Goal: Communication & Community: Answer question/provide support

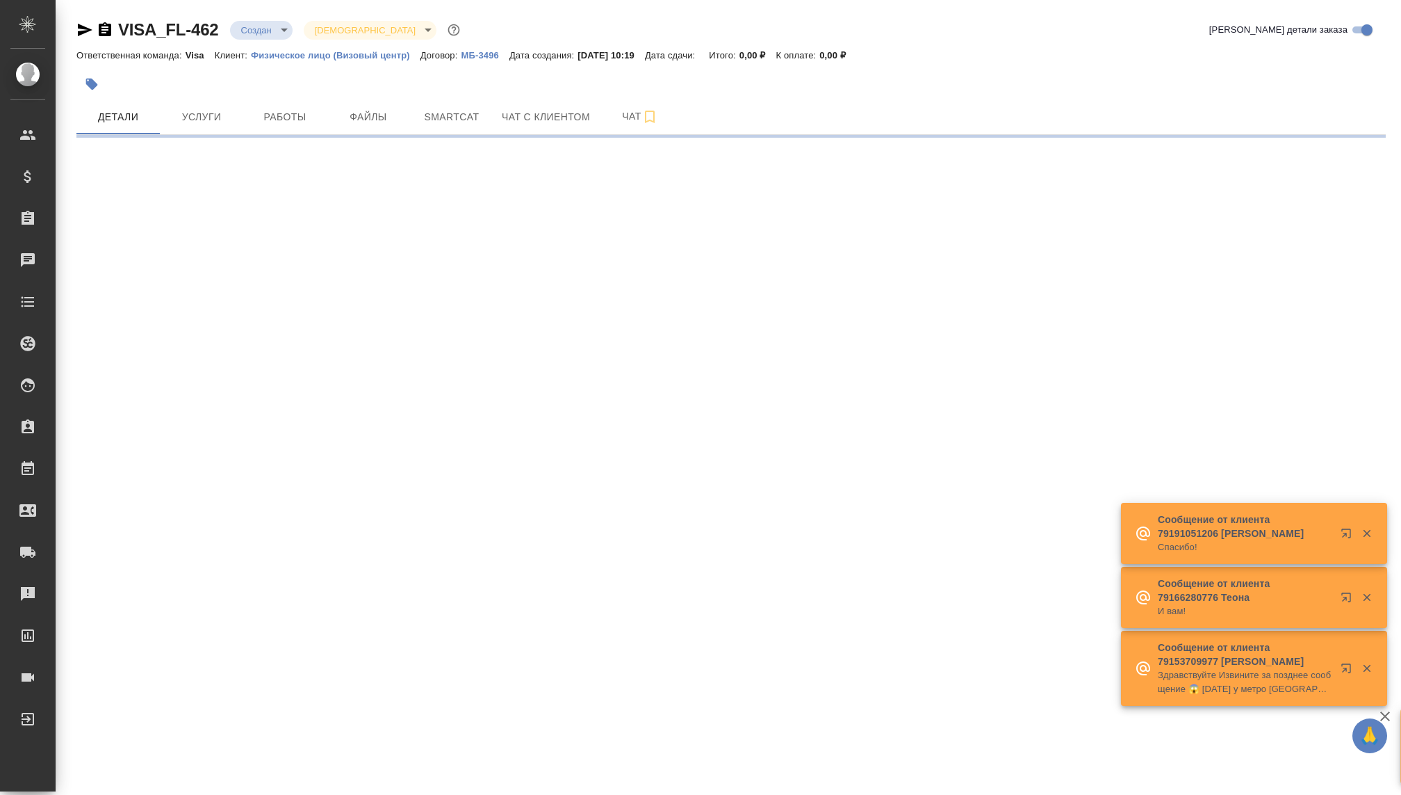
select select "RU"
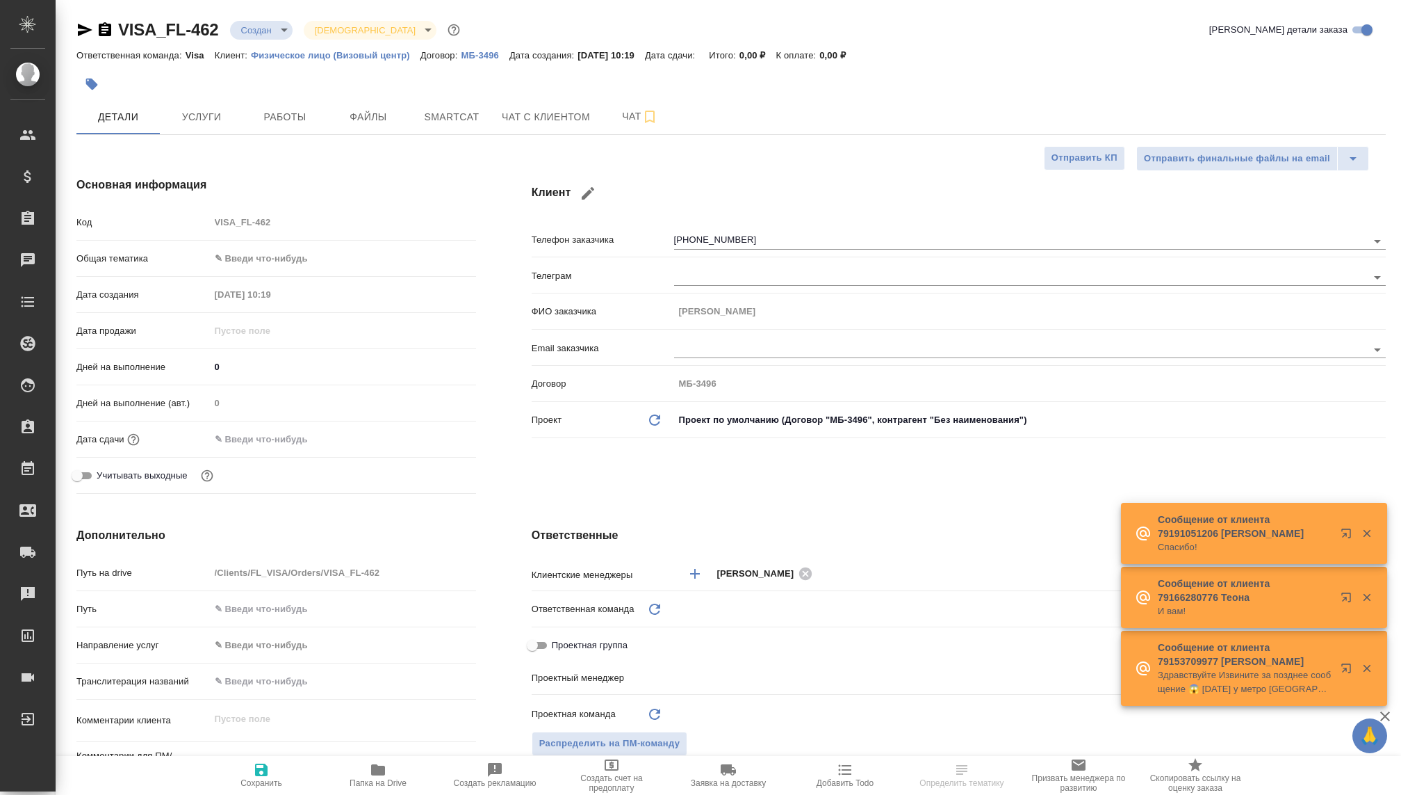
type textarea "x"
type input "Visa"
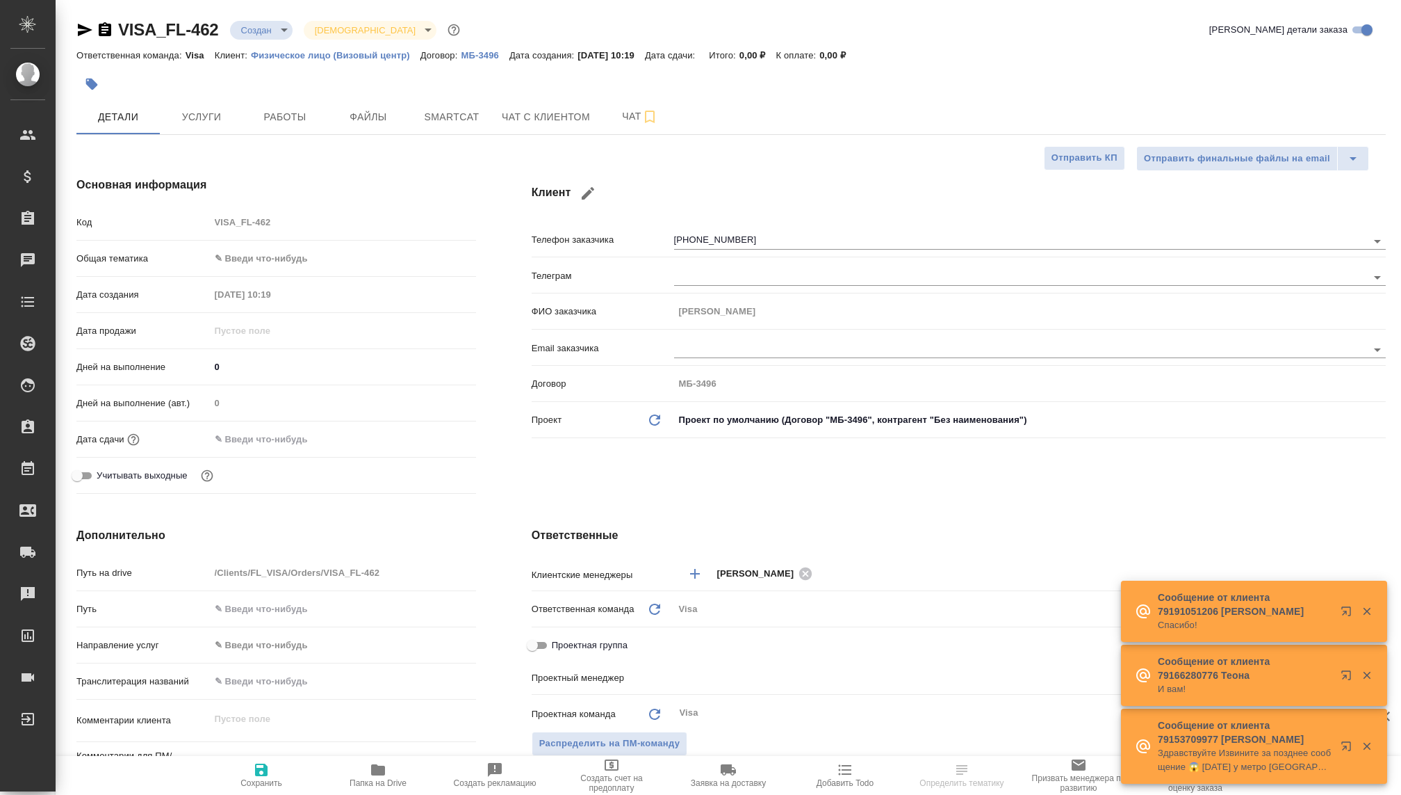
type textarea "x"
type input "[PERSON_NAME]"
type input "Гудина Александра"
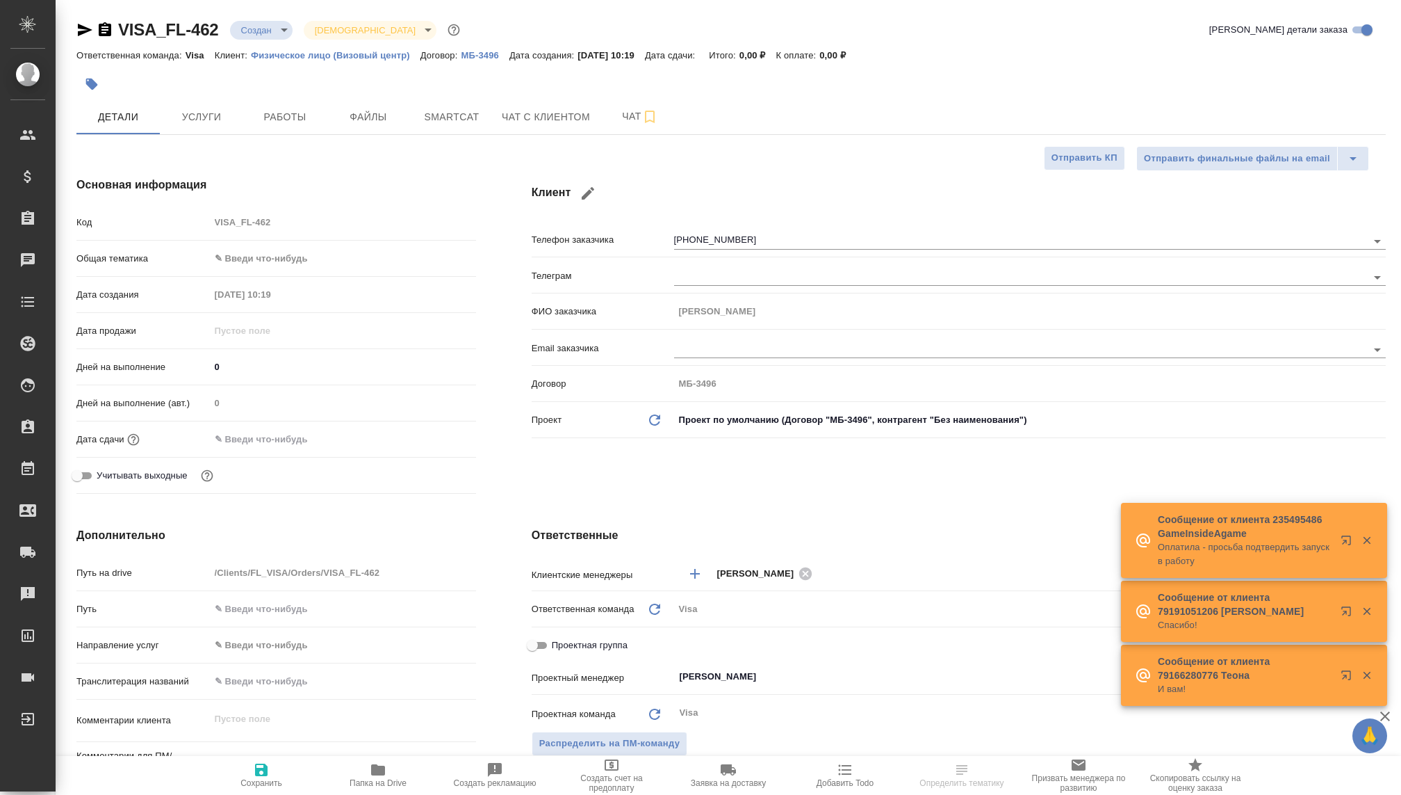
type textarea "x"
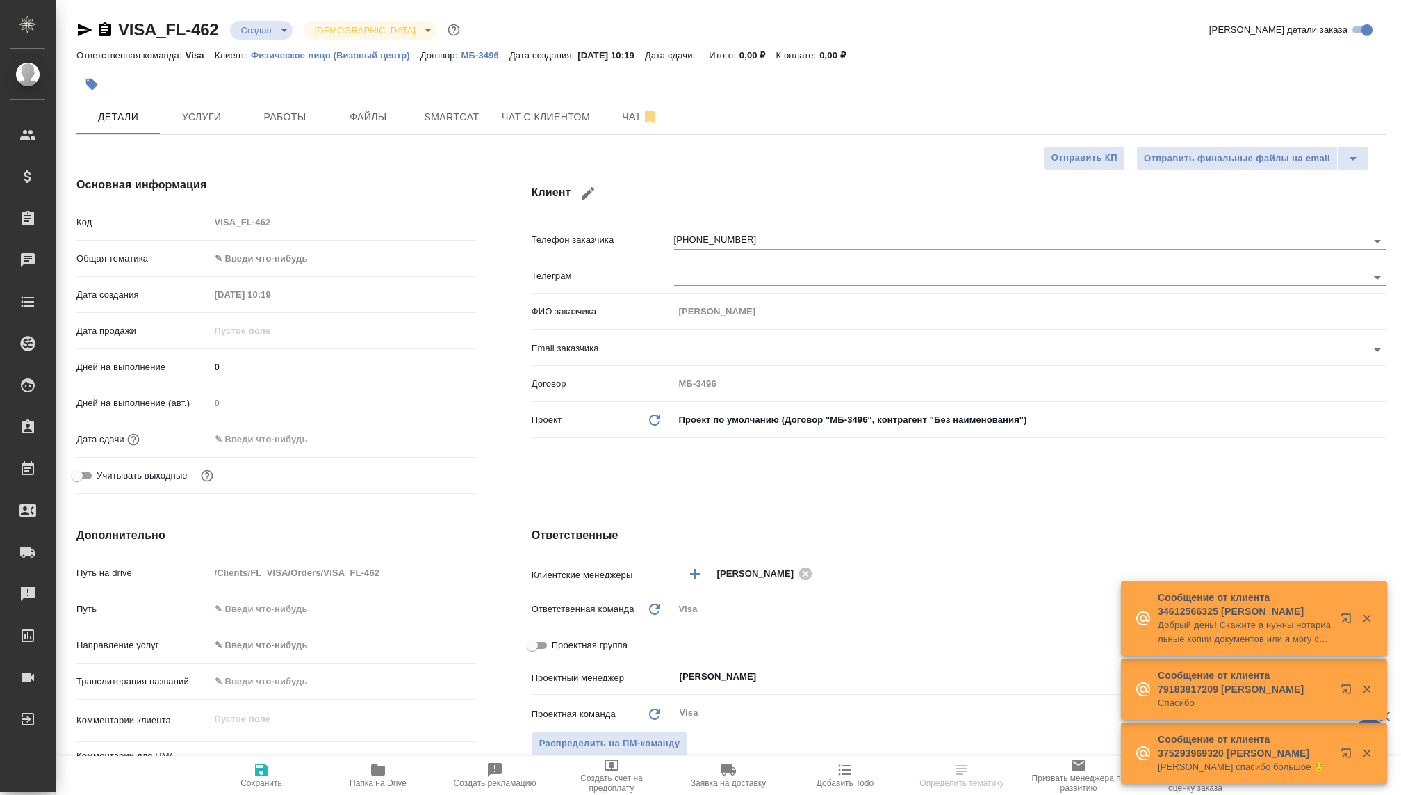
click at [261, 18] on div "VISA_FL-462 Создан new Святая троица holyTrinity Кратко детали заказа Ответстве…" at bounding box center [731, 673] width 1325 height 1346
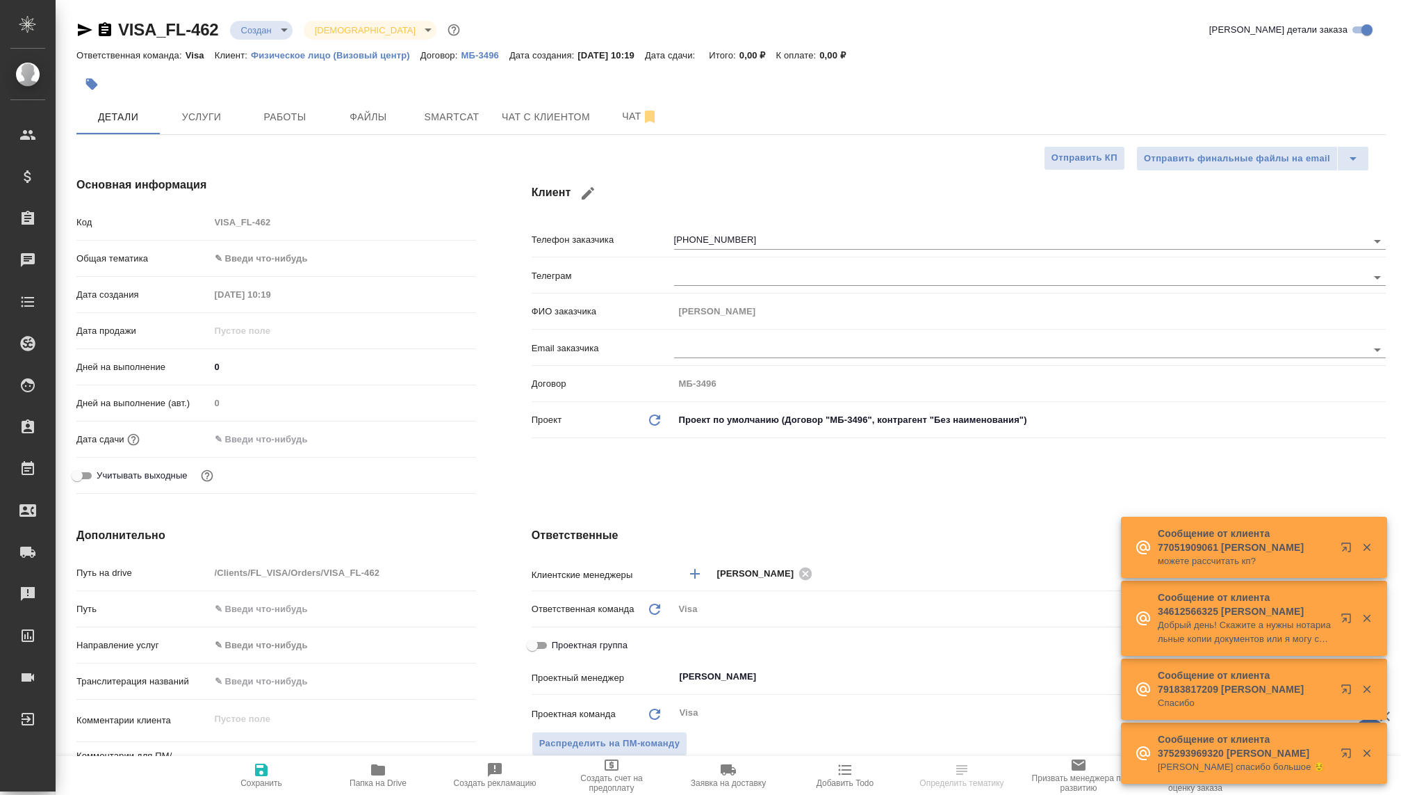
click at [261, 24] on body "🙏 .cls-1 fill:#fff; AWATERA [PERSON_NAME] Спецификации Заказы Чаты Todo Проекты…" at bounding box center [700, 397] width 1401 height 795
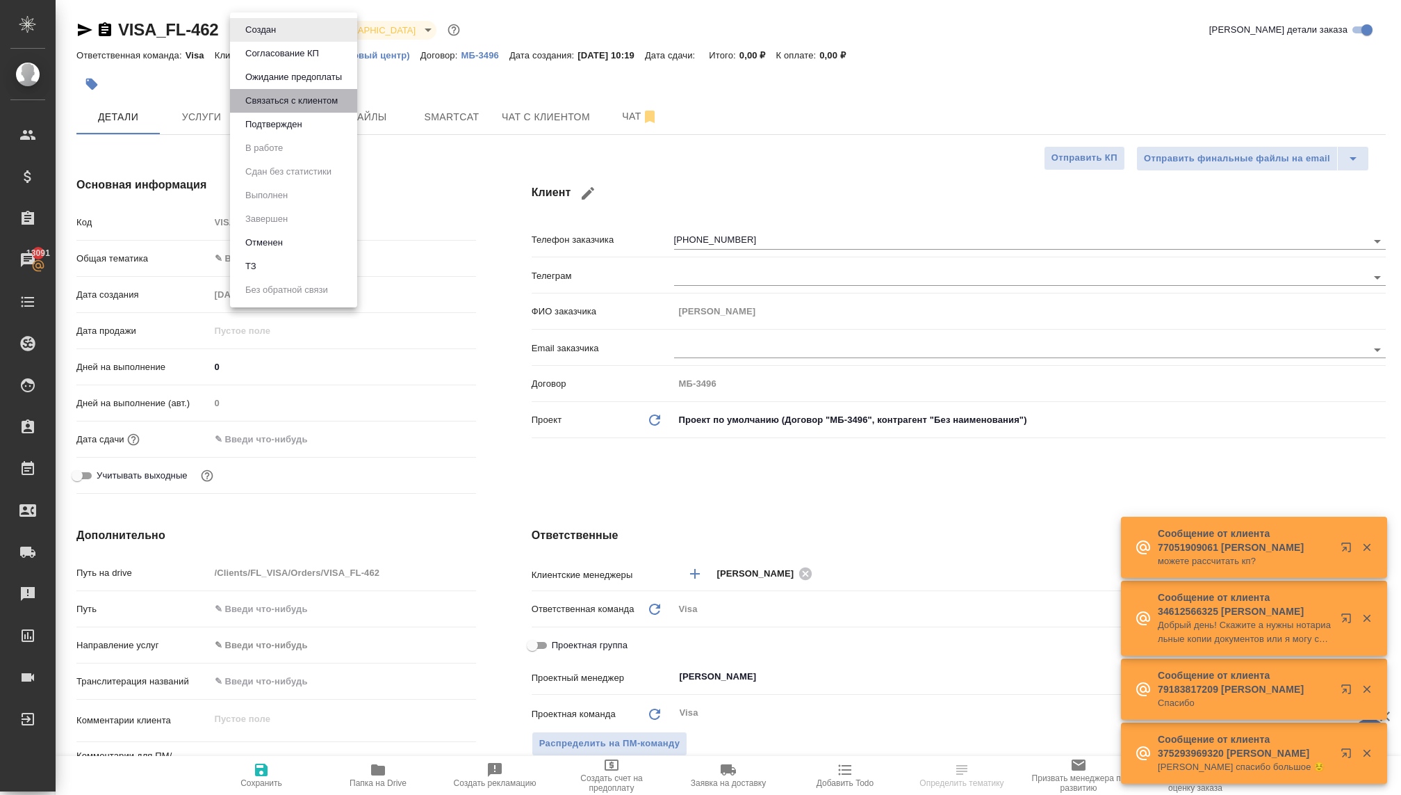
click at [277, 98] on button "Связаться с клиентом" at bounding box center [291, 100] width 101 height 15
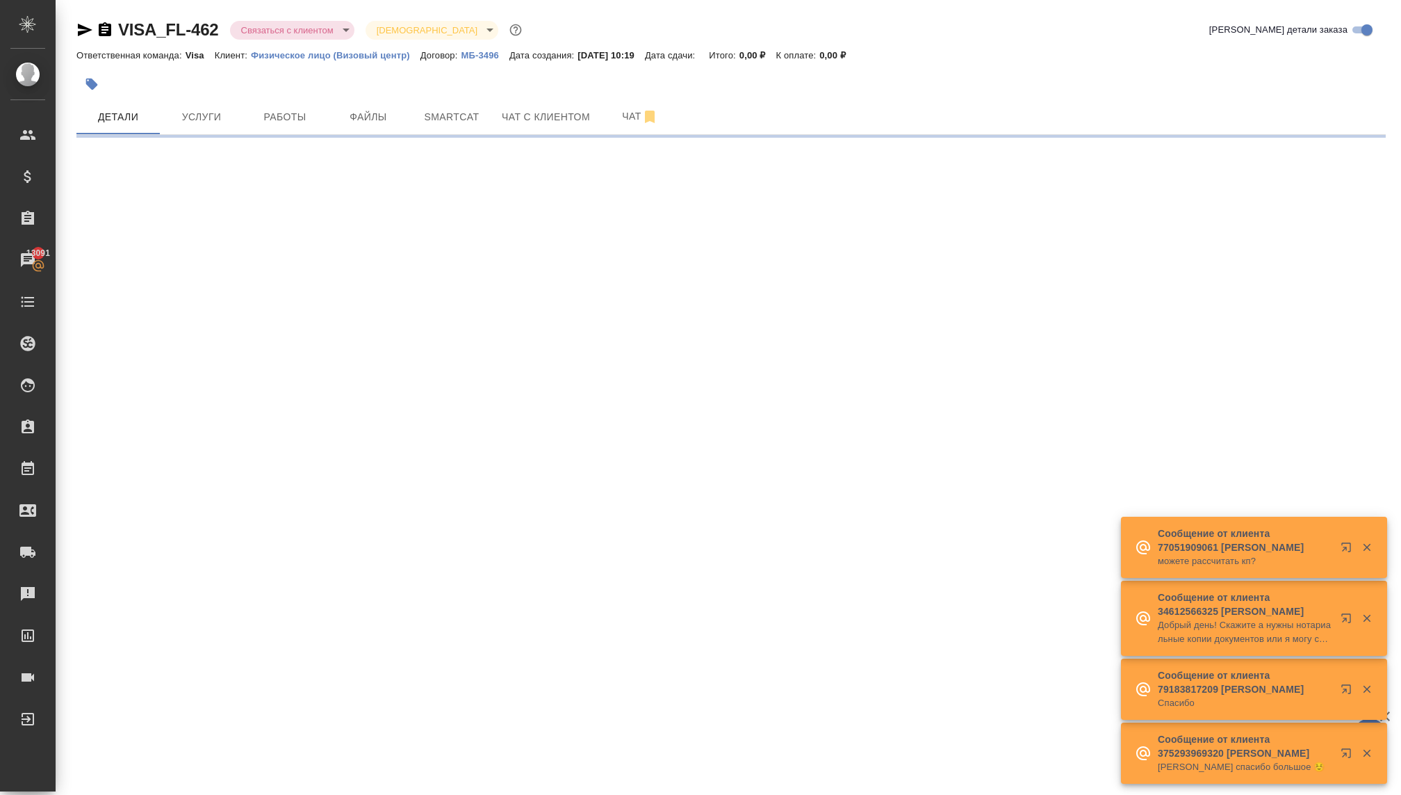
select select "RU"
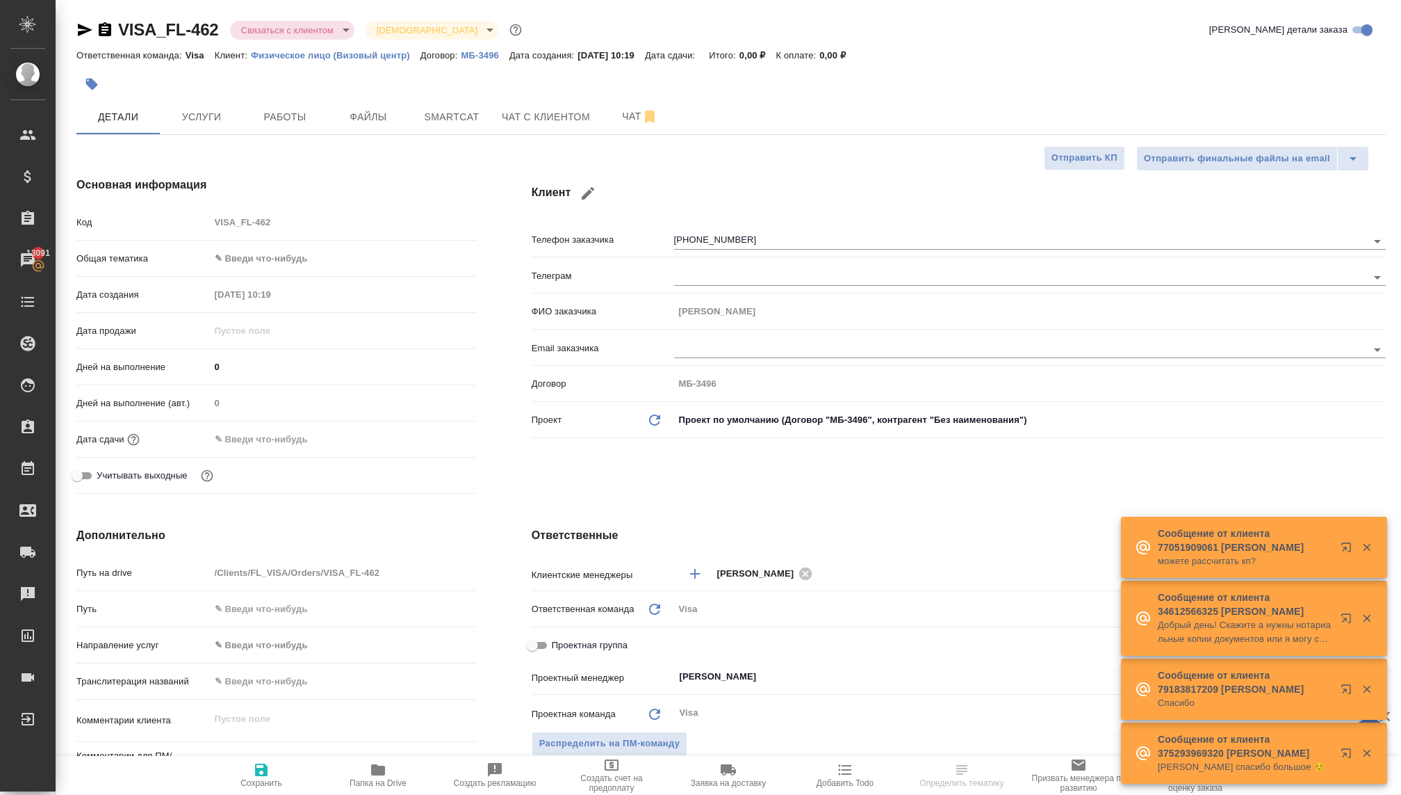
type textarea "x"
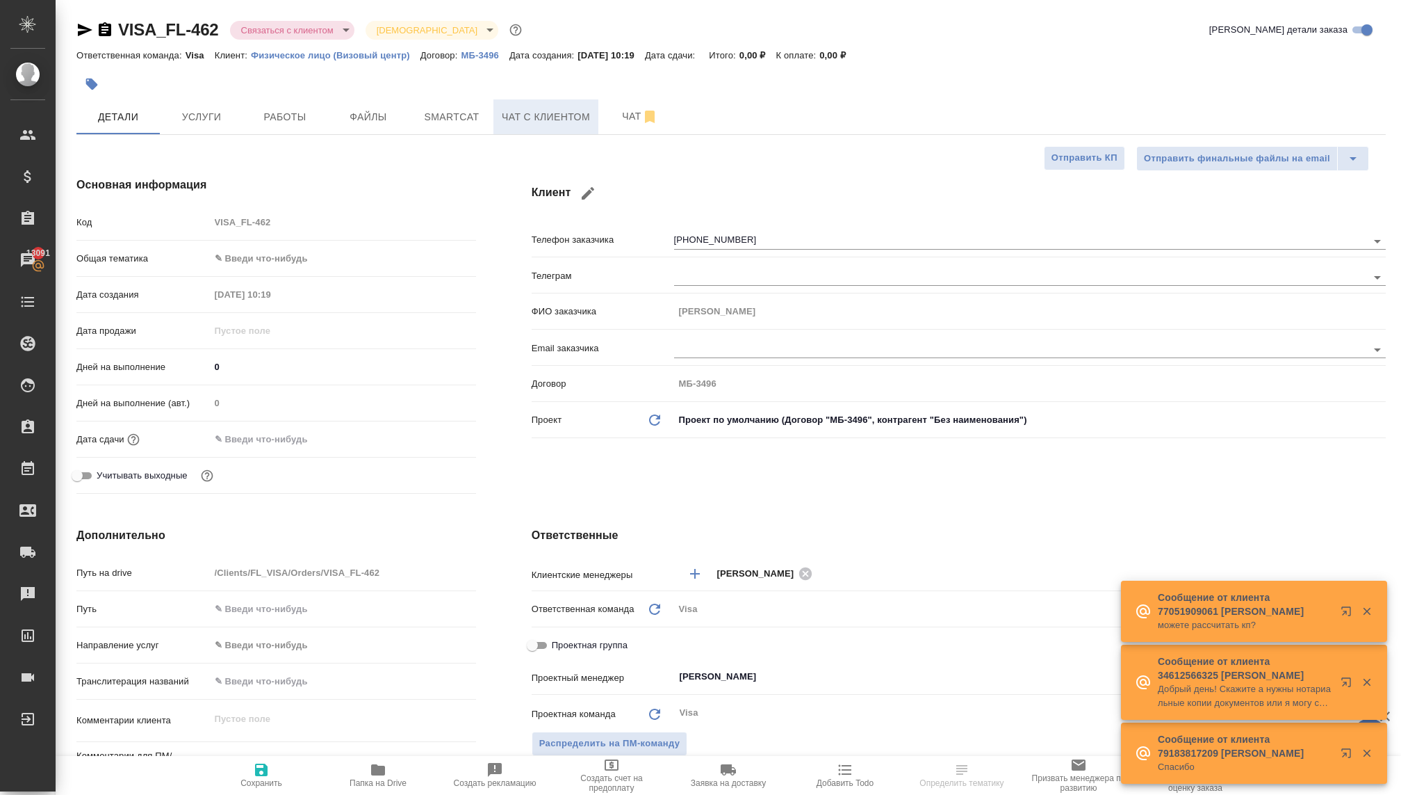
click at [562, 113] on span "Чат с клиентом" at bounding box center [546, 116] width 88 height 17
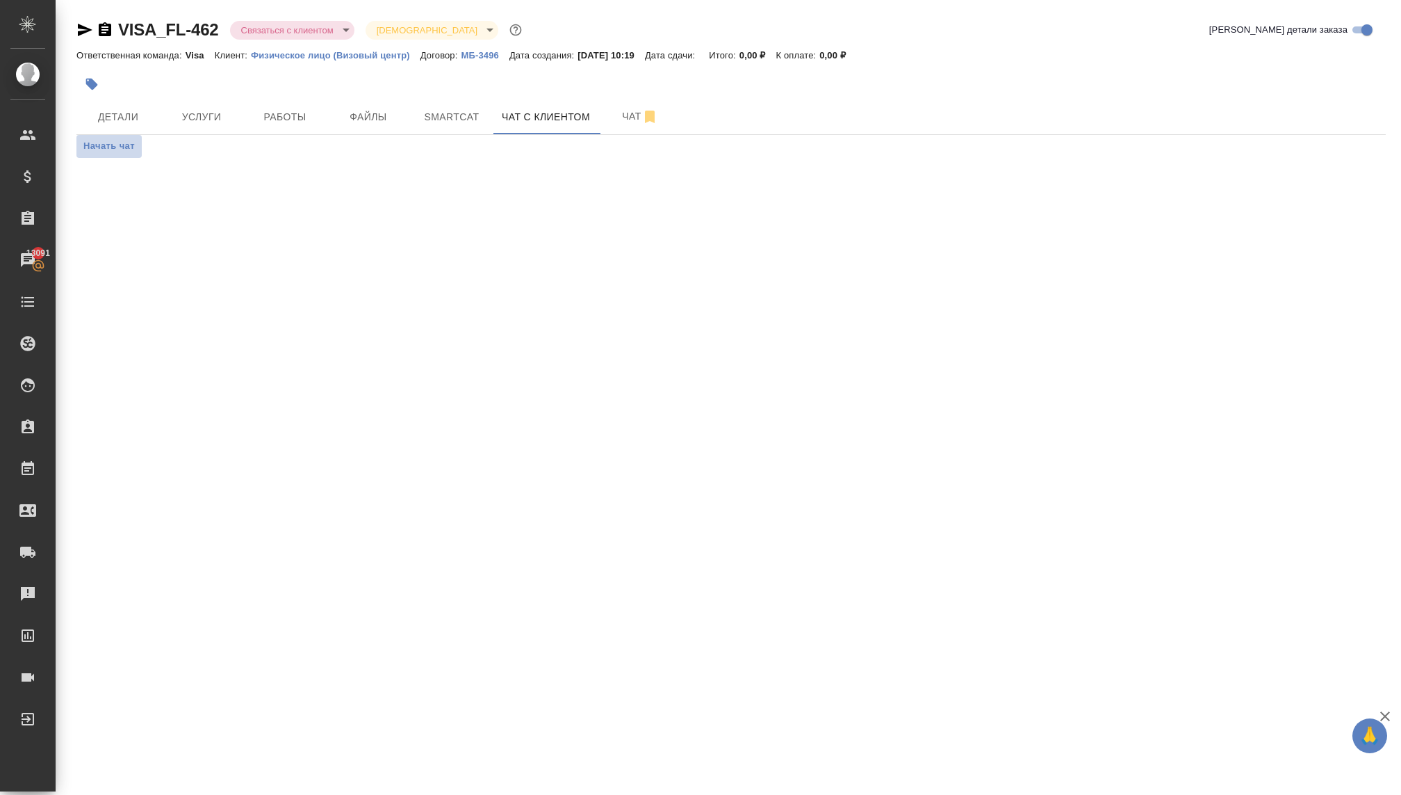
click at [116, 142] on span "Начать чат" at bounding box center [108, 146] width 51 height 16
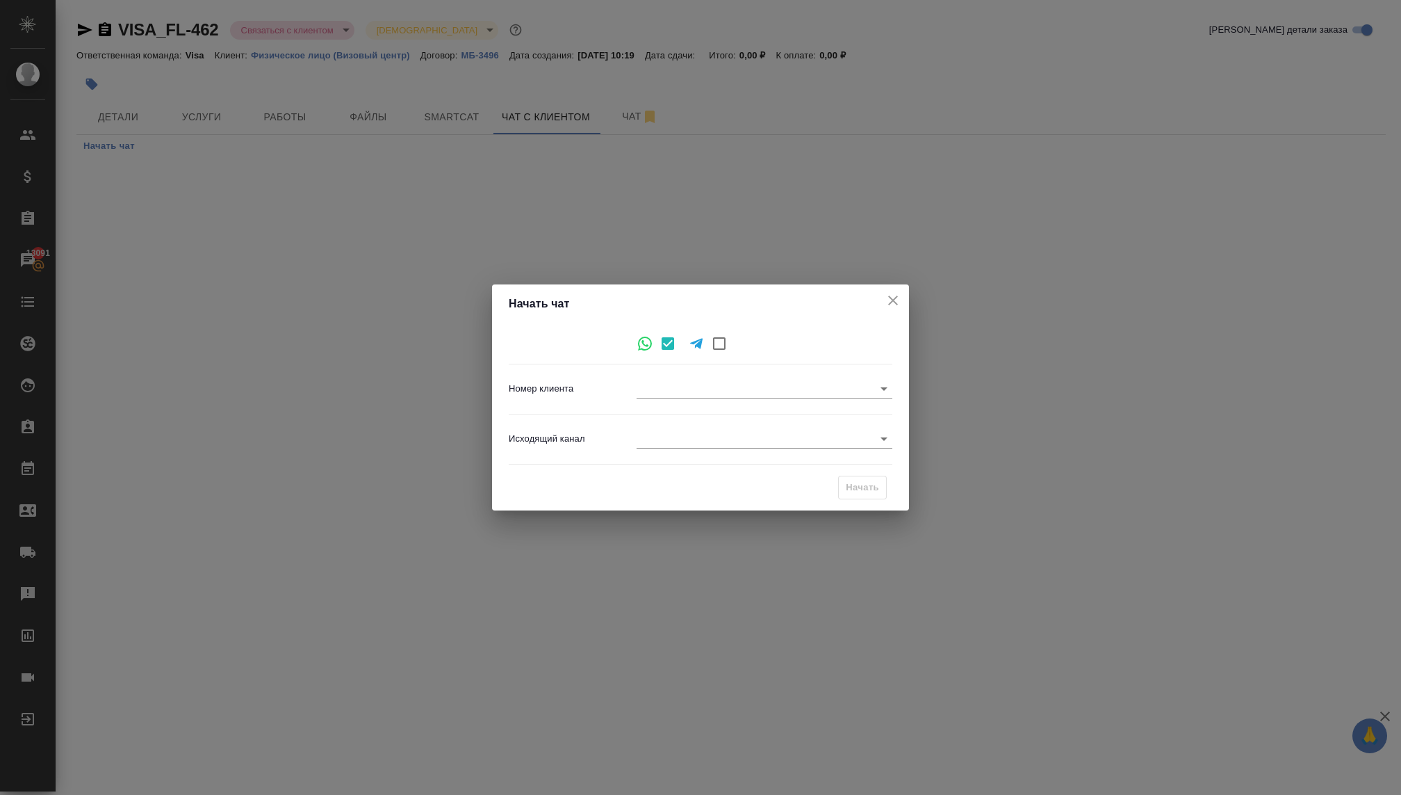
type input "8afa5372c397b4bb63c7cfa8"
click at [670, 444] on body "🙏 .cls-1 fill:#fff; AWATERA [PERSON_NAME] Спецификации Заказы 13091 Чаты Todo П…" at bounding box center [700, 397] width 1401 height 795
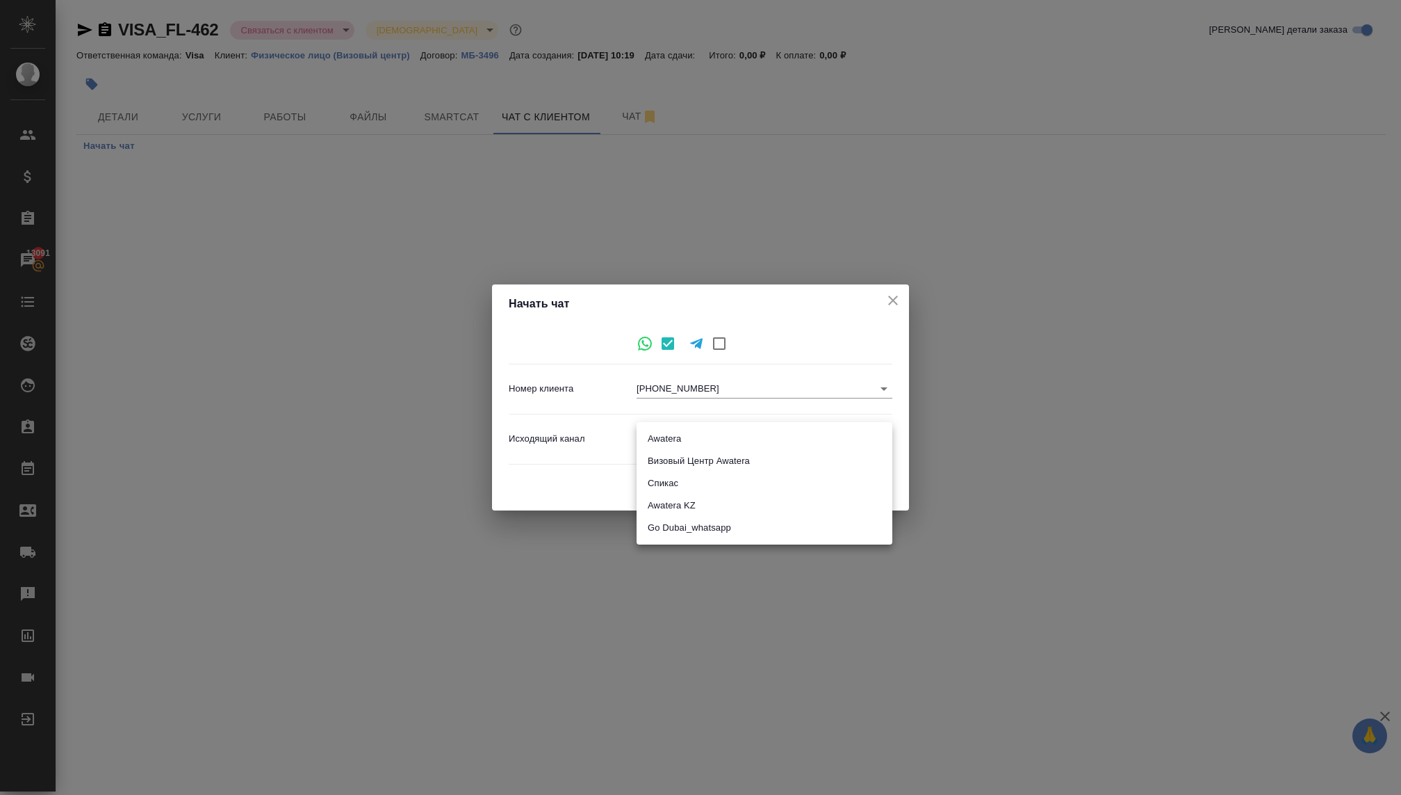
click at [674, 462] on li "Визовый Центр Awatera" at bounding box center [765, 461] width 256 height 22
type input "4"
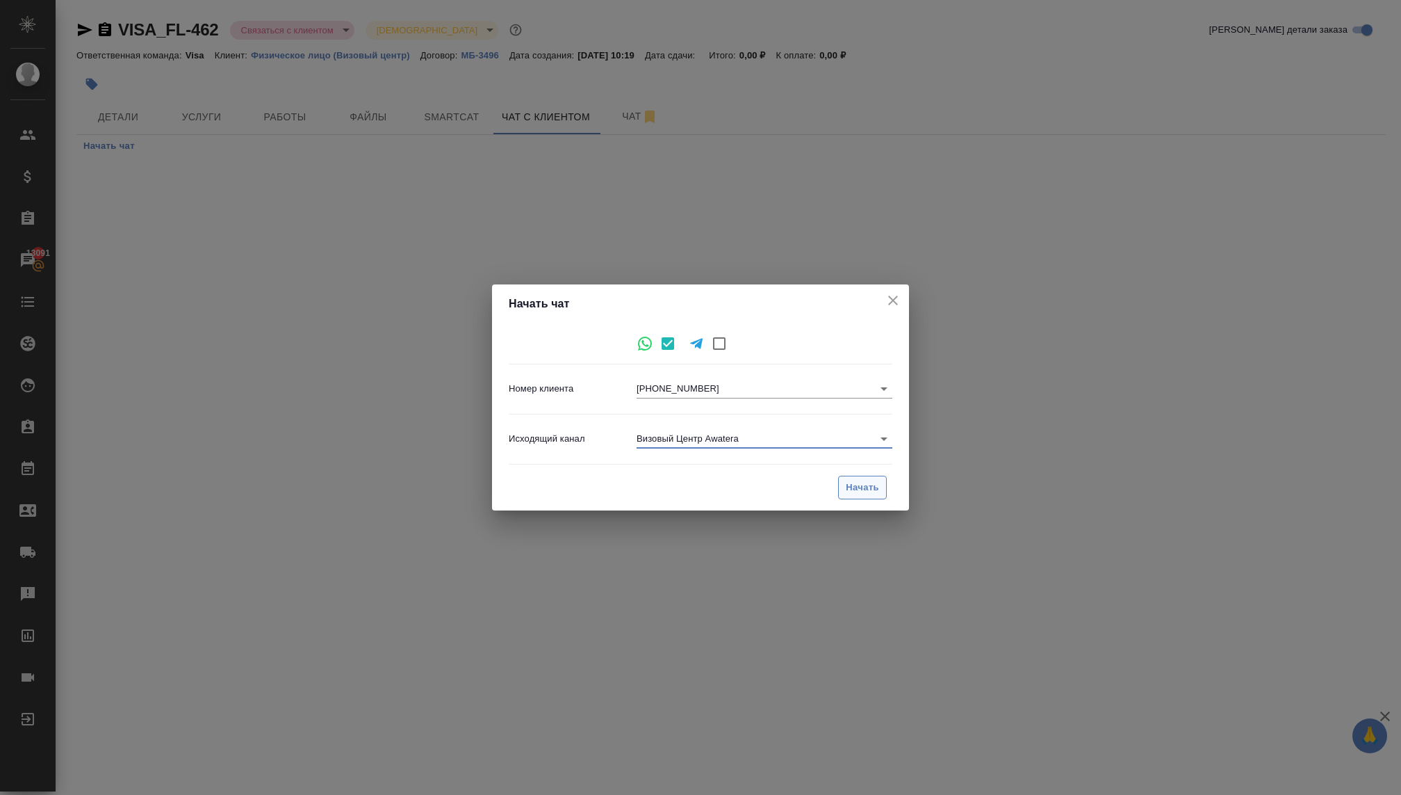
click at [861, 491] on span "Начать" at bounding box center [862, 488] width 33 height 16
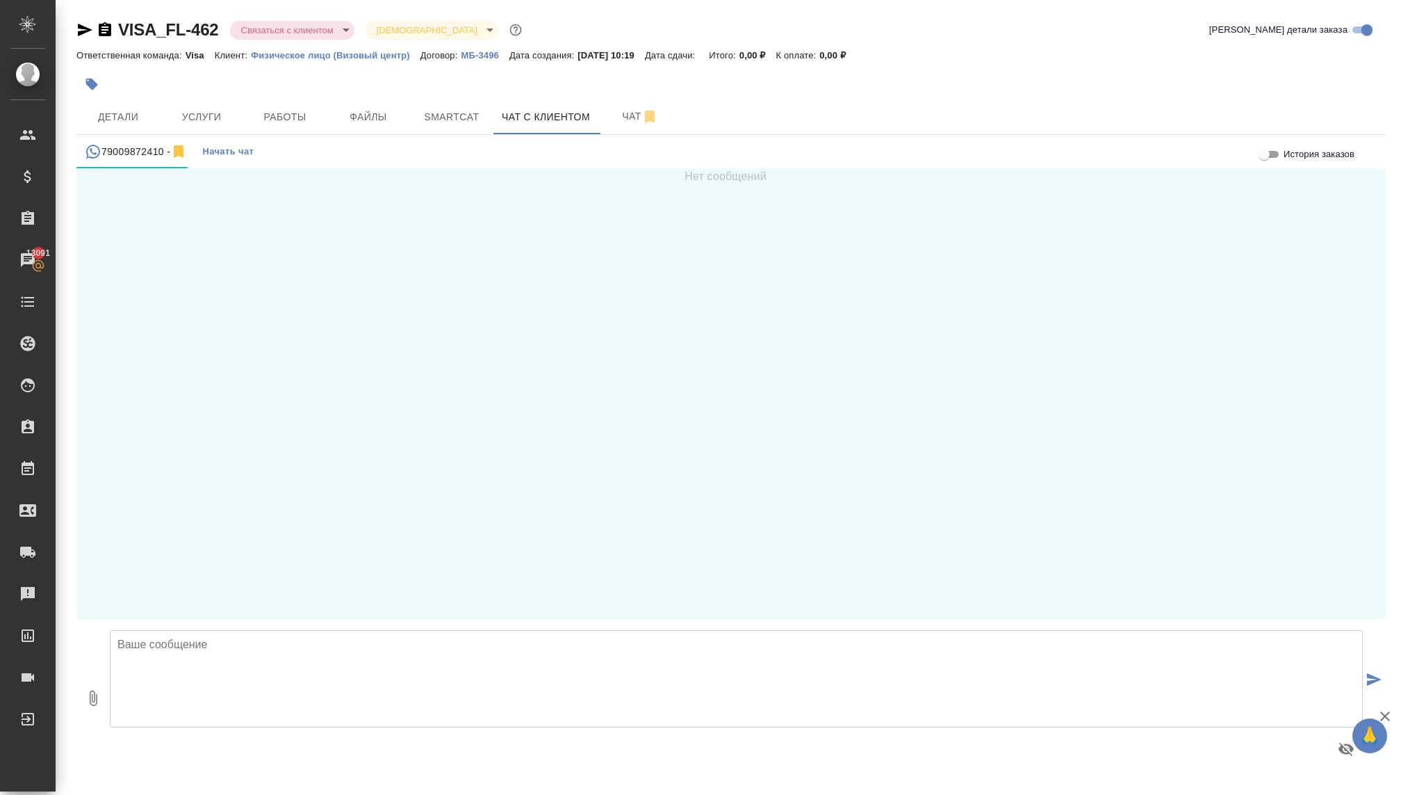
click at [257, 662] on textarea at bounding box center [736, 678] width 1253 height 97
click at [185, 640] on textarea "Доброе утро! [PERSON_NAME]!" at bounding box center [736, 678] width 1253 height 97
click at [267, 631] on textarea "Доброе утро, [PERSON_NAME]!" at bounding box center [736, 678] width 1253 height 97
click at [266, 640] on textarea "Доброе утро, [PERSON_NAME]!" at bounding box center [736, 678] width 1253 height 97
click at [279, 641] on textarea "Доброе утро, [PERSON_NAME]! Меня [PERSON_NAME] зовут, визовый менеджер!" at bounding box center [736, 678] width 1253 height 97
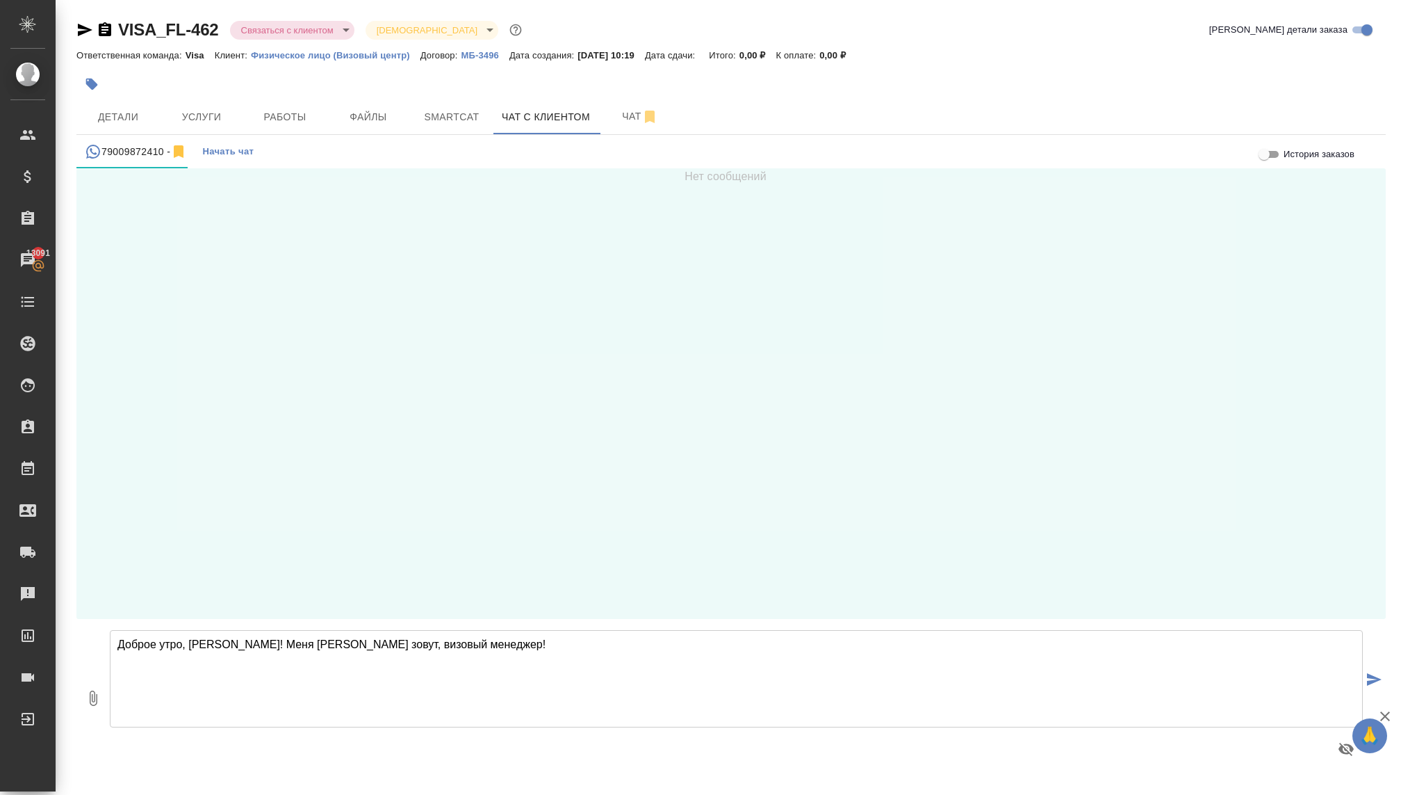
click at [492, 641] on textarea "Доброе утро, [PERSON_NAME]! Меня [PERSON_NAME] зовут, визовый менеджер!" at bounding box center [736, 678] width 1253 height 97
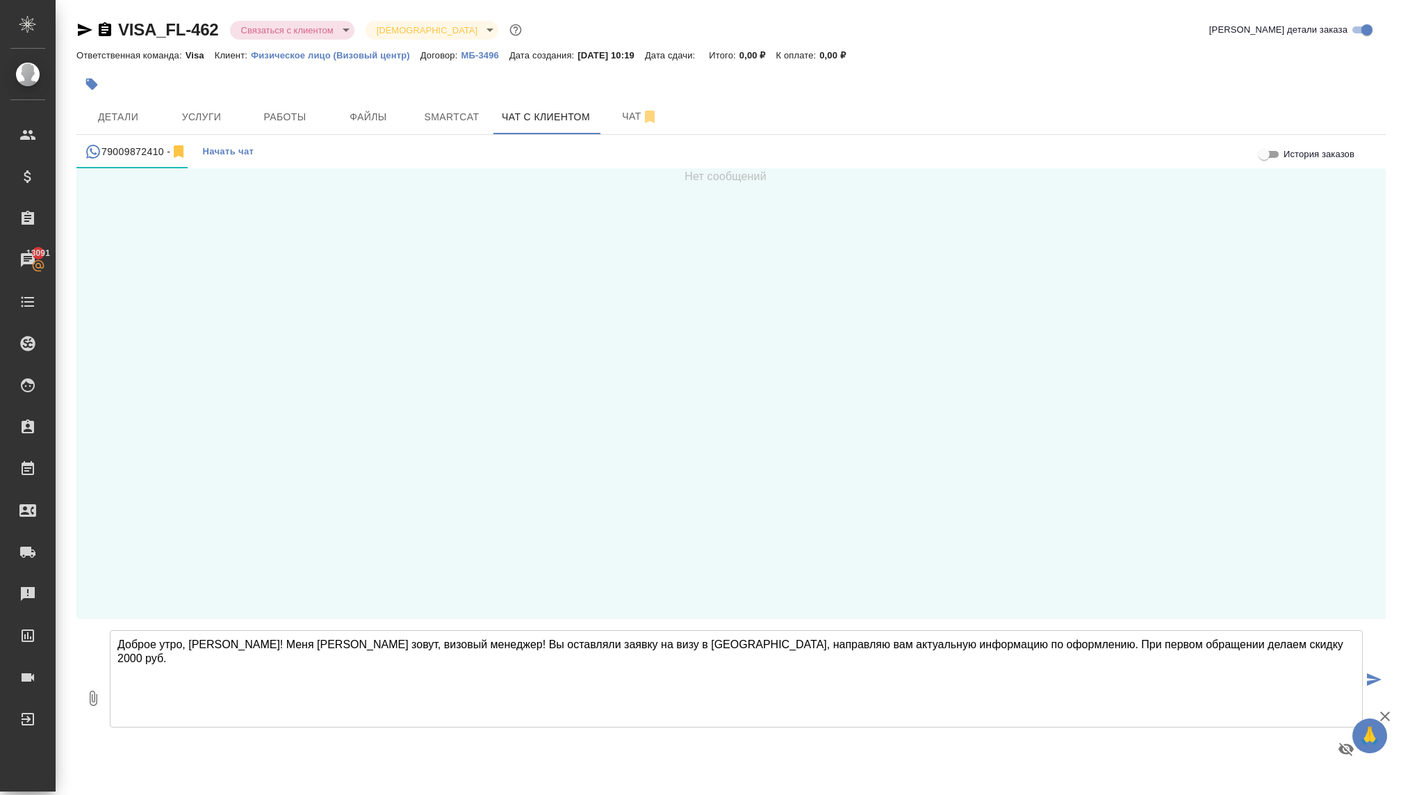
type textarea "Доброе утро, [PERSON_NAME]! Меня [PERSON_NAME] зовут, визовый менеджер! Вы оста…"
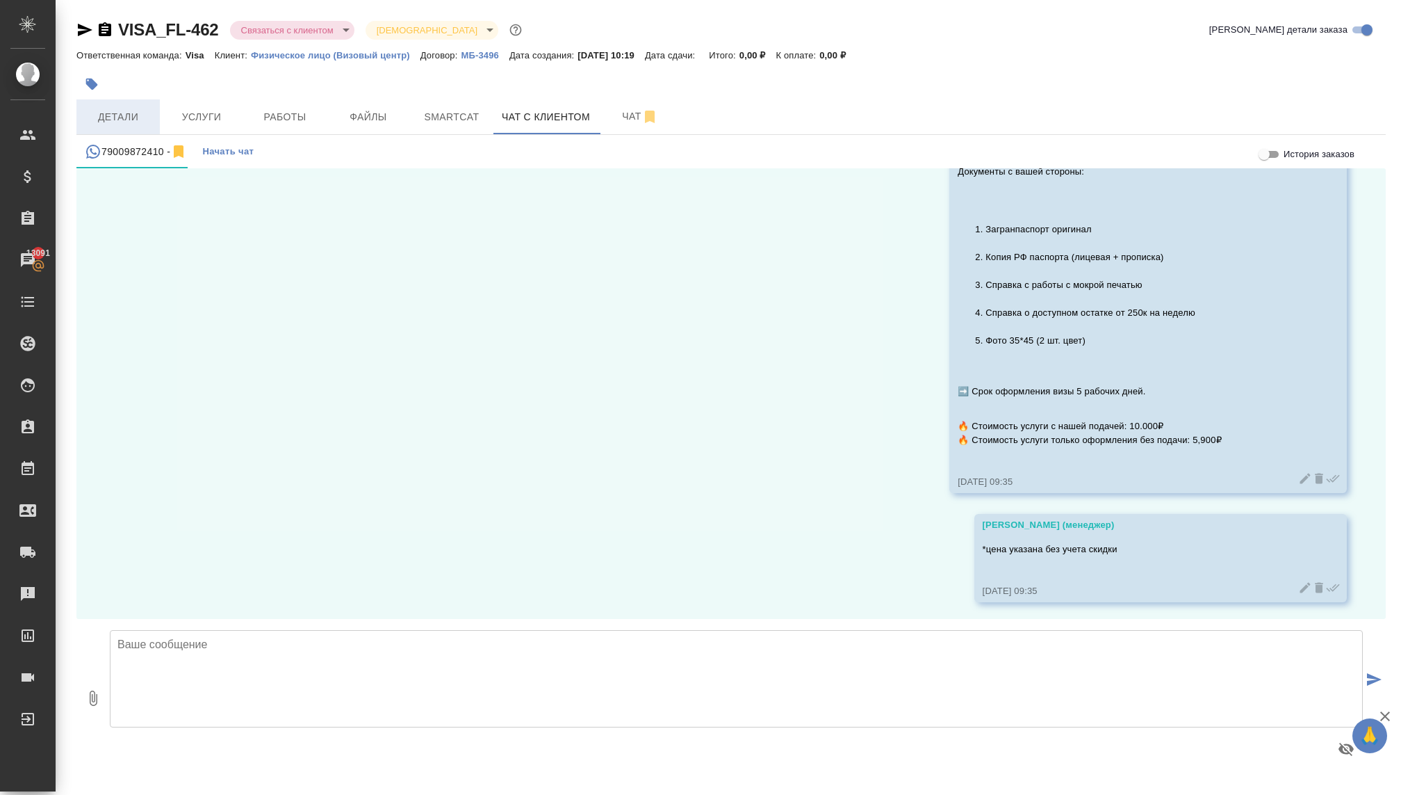
scroll to position [571, 0]
click at [106, 121] on span "Детали" at bounding box center [118, 116] width 67 height 17
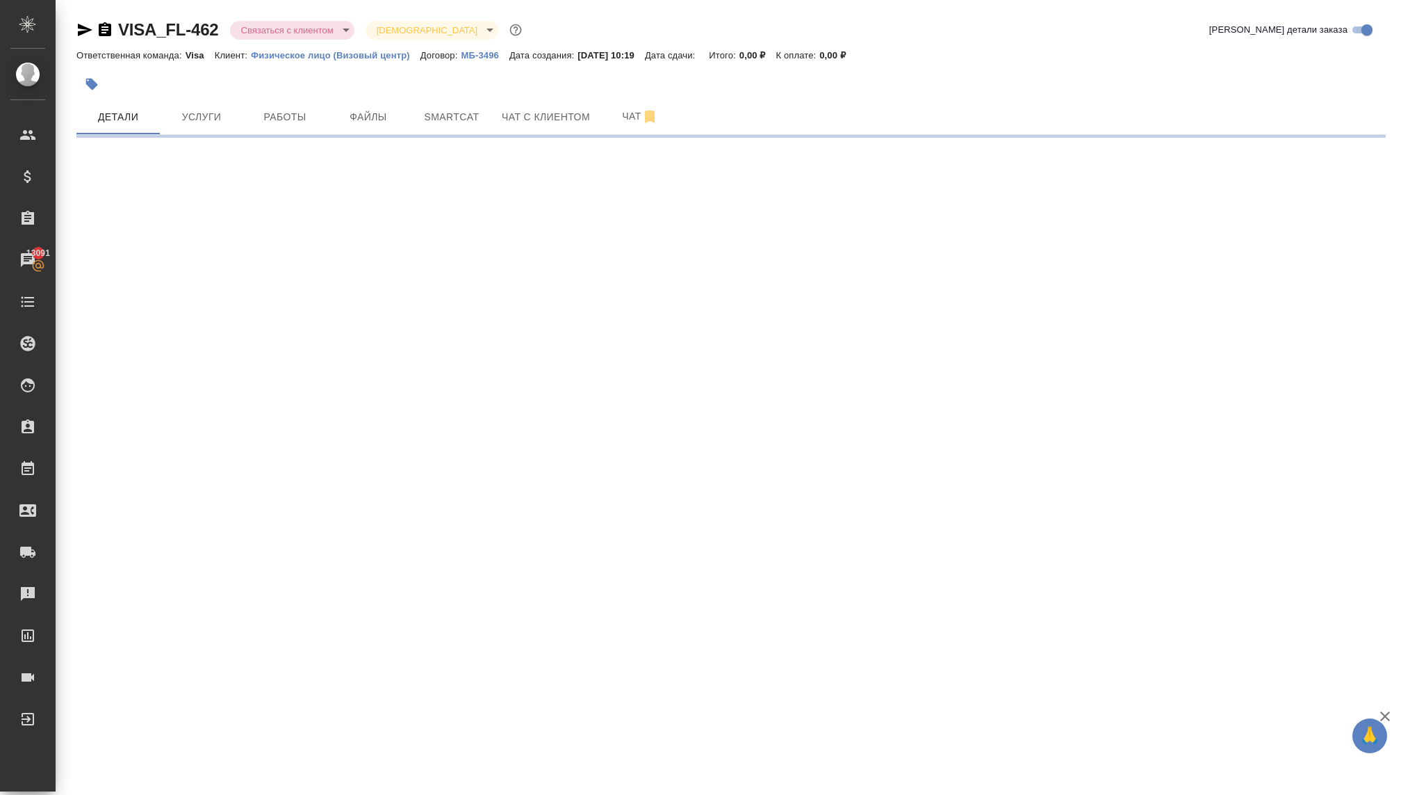
select select "RU"
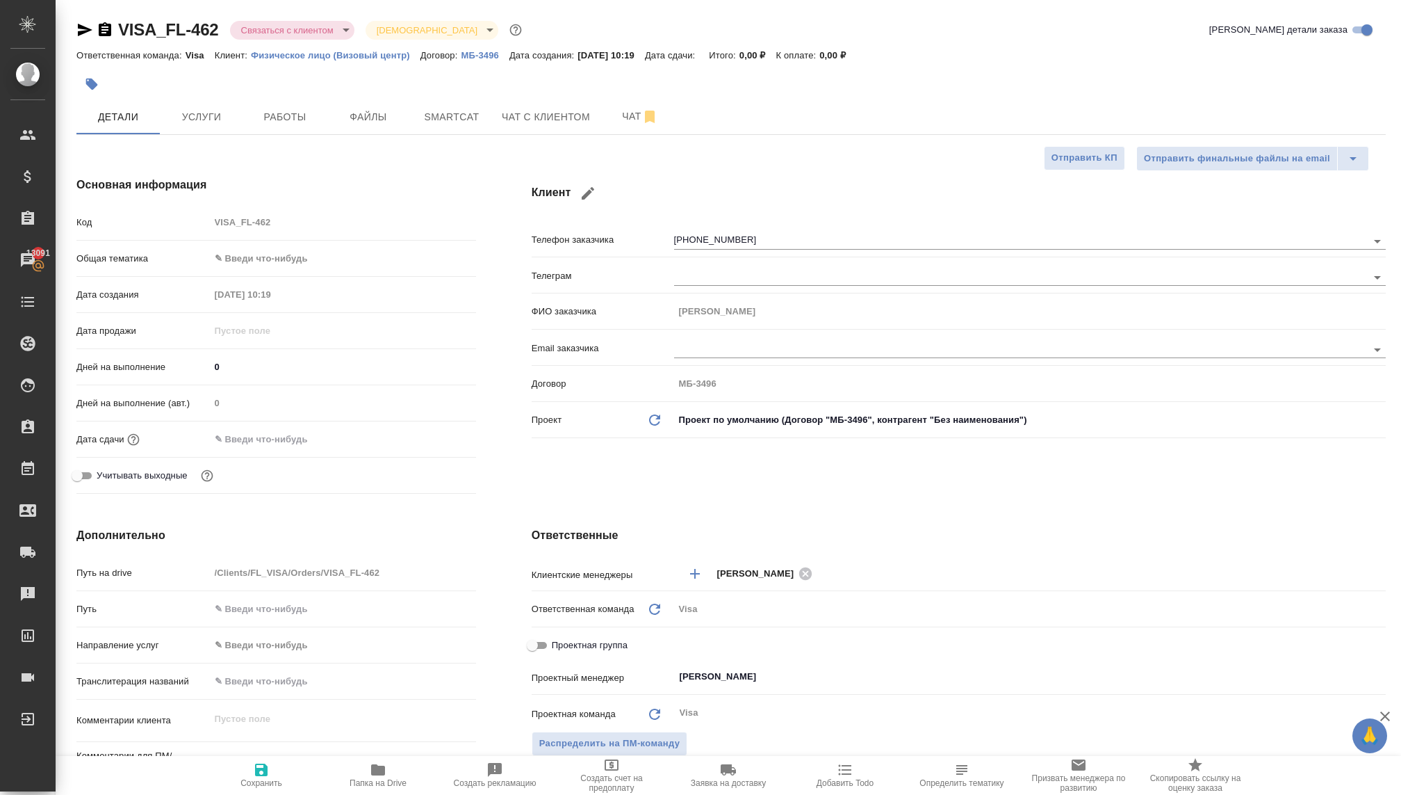
type textarea "x"
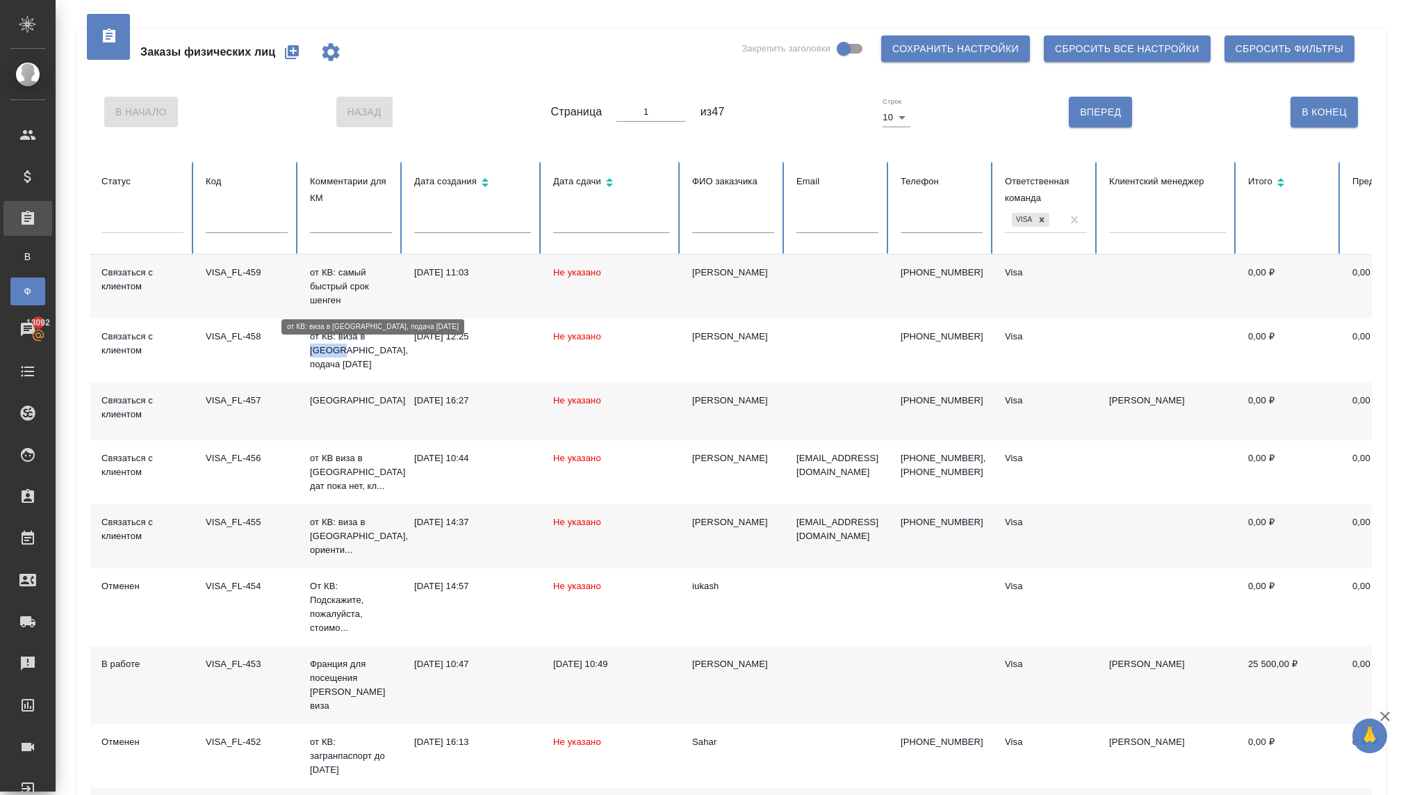
scroll to position [62, 0]
